Goal: Task Accomplishment & Management: Manage account settings

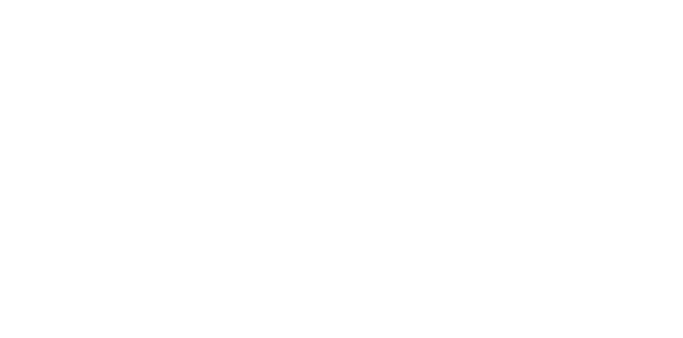
select select "100"
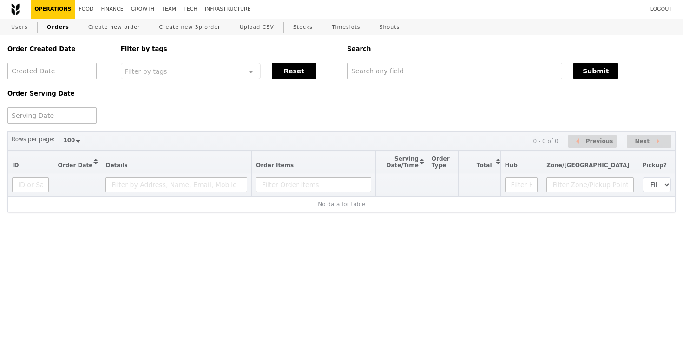
click at [416, 59] on div "Search" at bounding box center [510, 48] width 339 height 27
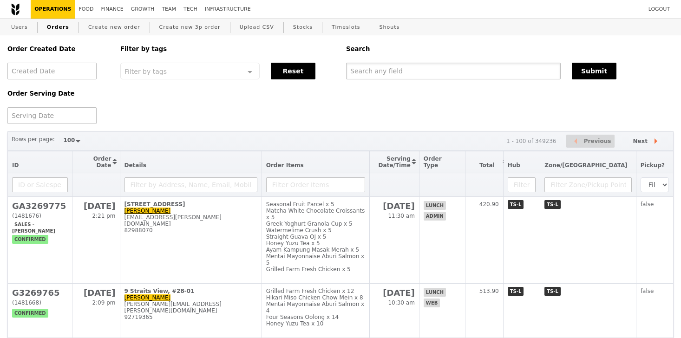
click at [415, 64] on input "text" at bounding box center [453, 71] width 215 height 17
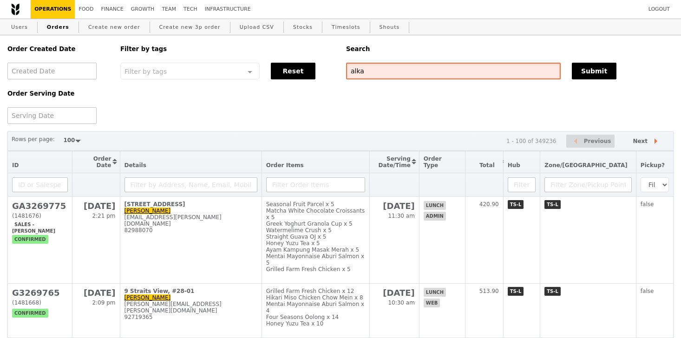
type input "alka"
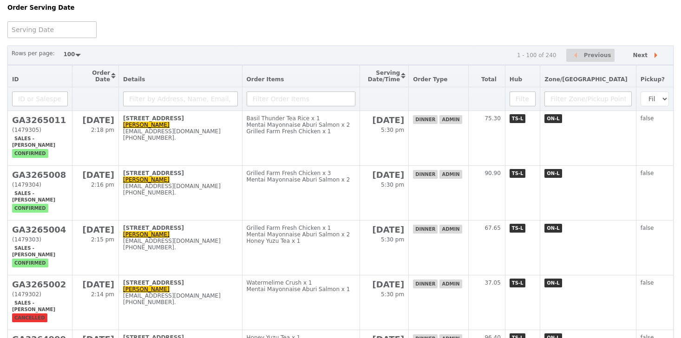
scroll to position [86, 0]
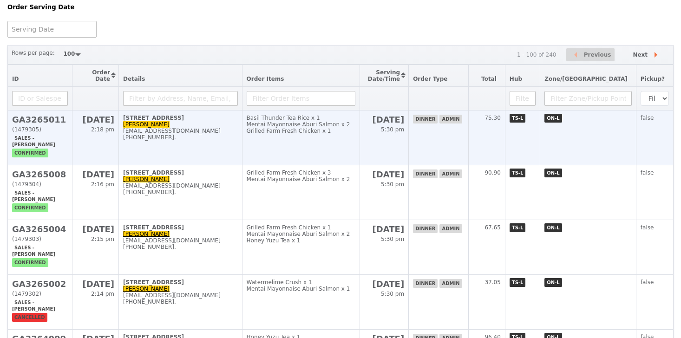
click at [187, 156] on td "[STREET_ADDRESS][PERSON_NAME] [PERSON_NAME] [EMAIL_ADDRESS][DOMAIN_NAME] [PHONE…" at bounding box center [181, 138] width 124 height 55
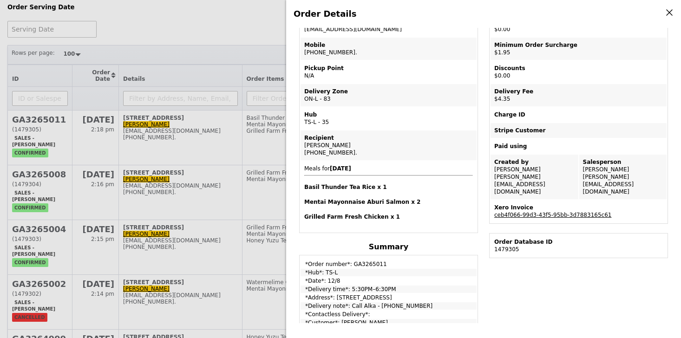
scroll to position [0, 0]
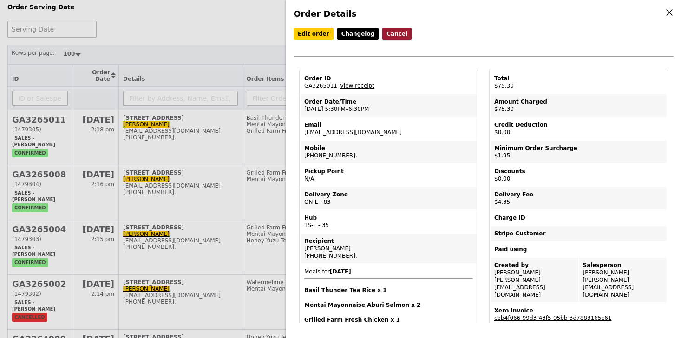
click at [399, 30] on button "Cancel" at bounding box center [396, 34] width 29 height 12
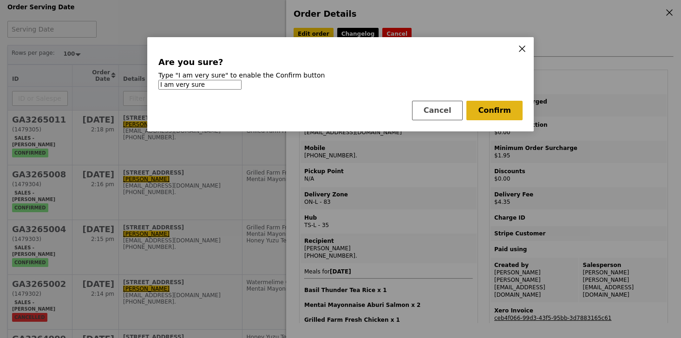
type input "I am very sure"
click at [489, 109] on button "Confirm" at bounding box center [494, 111] width 56 height 20
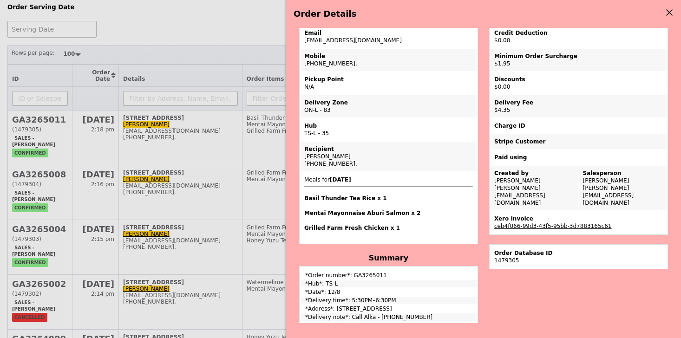
scroll to position [402, 0]
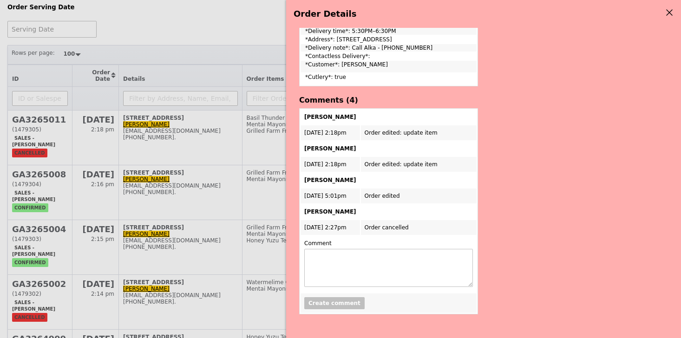
click at [243, 12] on div "Order Details Edit order Changelog THIS ORDER IS CANCELLED Order ID GA3265011 –…" at bounding box center [340, 169] width 681 height 338
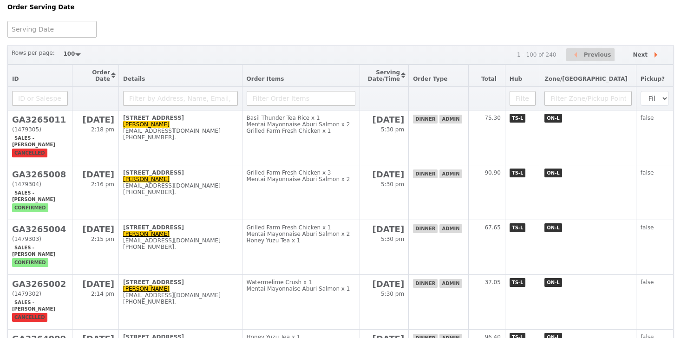
scroll to position [508, 0]
